Goal: Find contact information: Find contact information

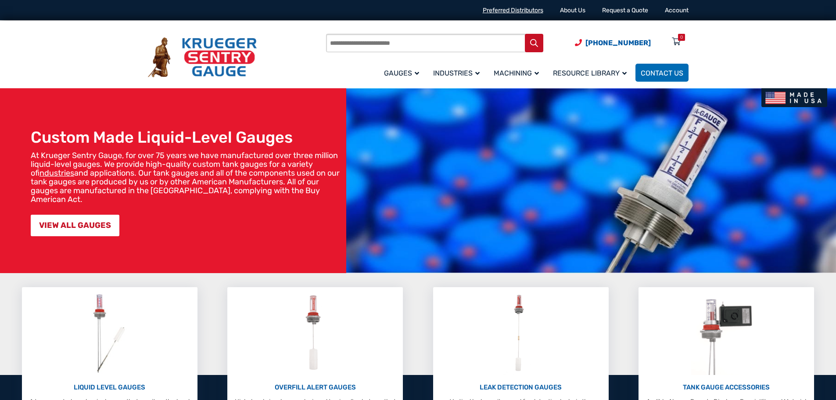
click at [519, 7] on link "Preferred Distributors" at bounding box center [513, 10] width 61 height 7
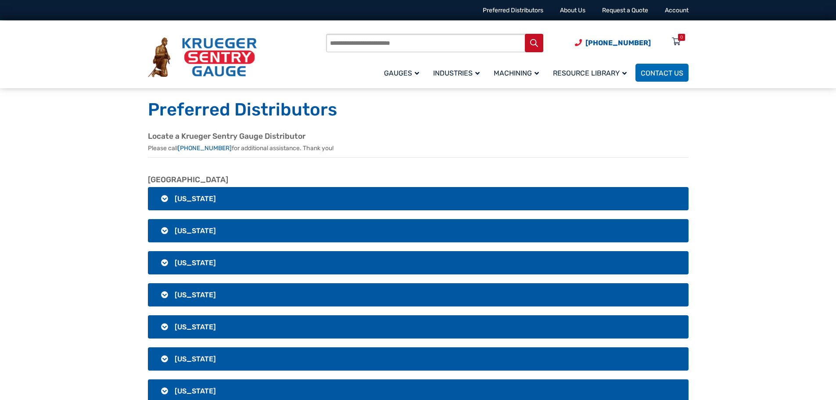
click at [194, 200] on span "Alabama" at bounding box center [195, 198] width 41 height 8
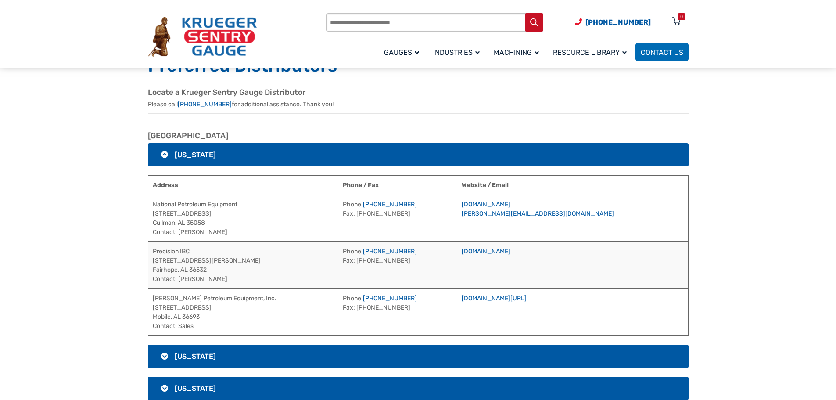
scroll to position [88, 0]
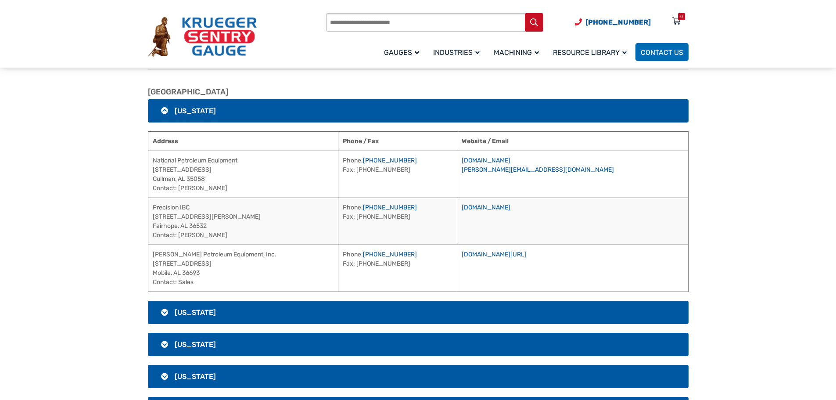
click at [182, 305] on h3 "Alaska" at bounding box center [418, 312] width 541 height 23
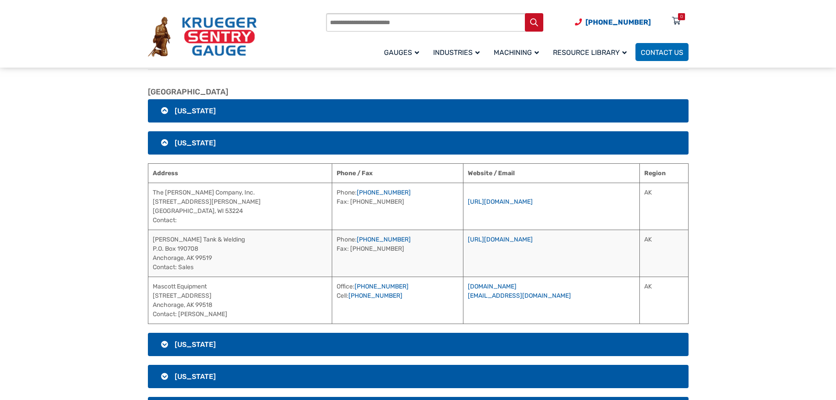
click at [237, 114] on h3 "Alabama" at bounding box center [418, 110] width 541 height 23
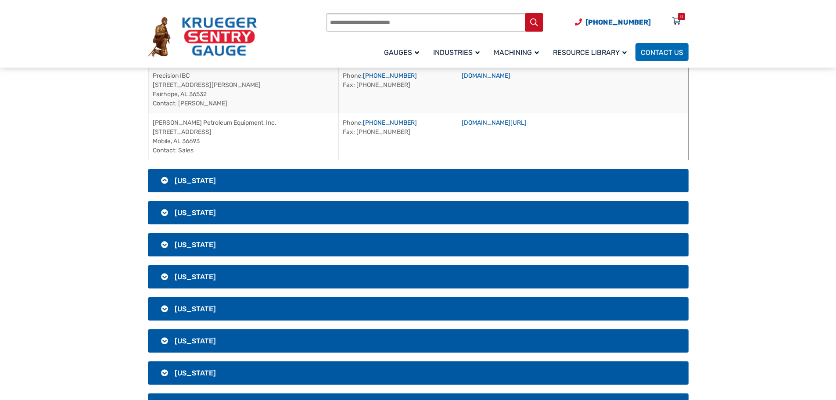
scroll to position [351, 0]
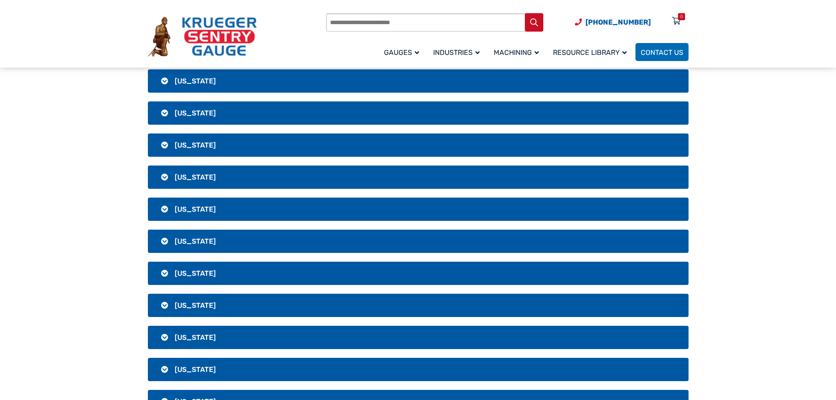
click at [194, 337] on span "Georgia" at bounding box center [195, 337] width 41 height 8
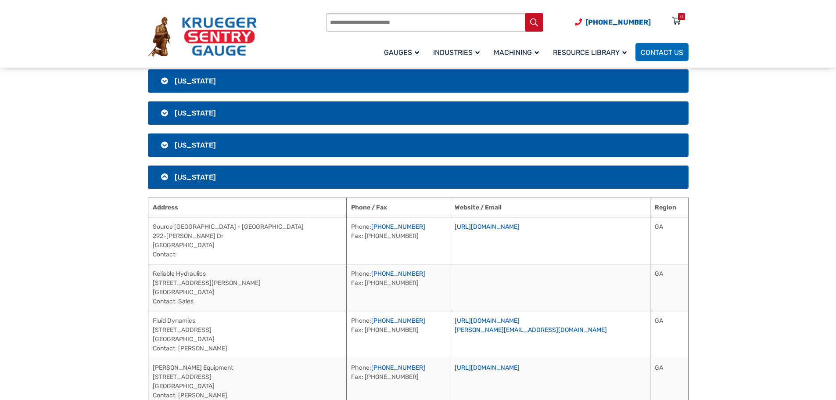
scroll to position [430, 0]
